Goal: Transaction & Acquisition: Download file/media

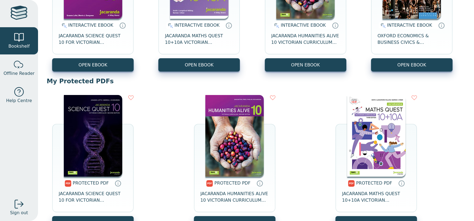
scroll to position [105, 0]
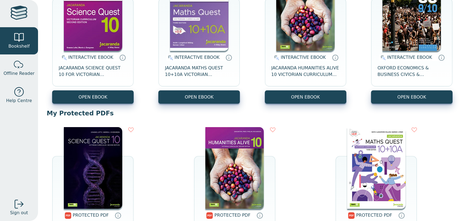
click at [187, 37] on img at bounding box center [199, 10] width 58 height 82
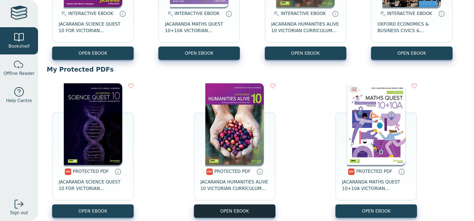
scroll to position [186, 0]
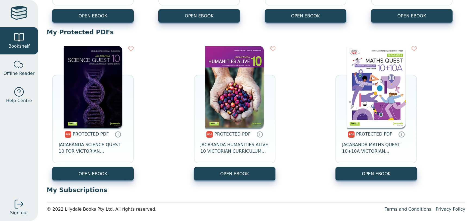
click at [364, 126] on img at bounding box center [376, 87] width 58 height 82
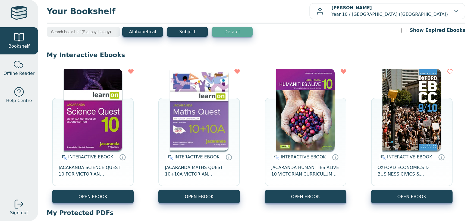
scroll to position [0, 0]
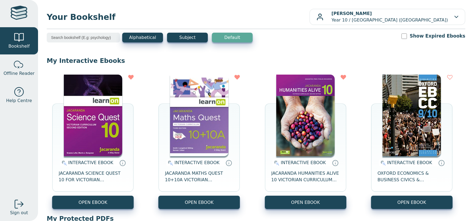
click at [184, 124] on img at bounding box center [199, 115] width 58 height 82
